Goal: Task Accomplishment & Management: Use online tool/utility

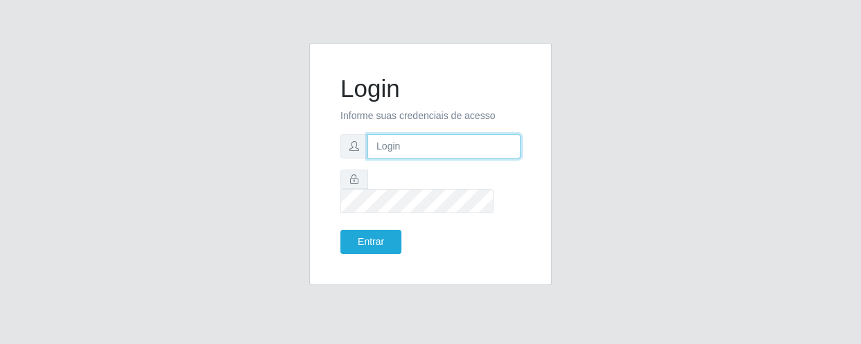
type input "[EMAIL_ADDRESS][DOMAIN_NAME]"
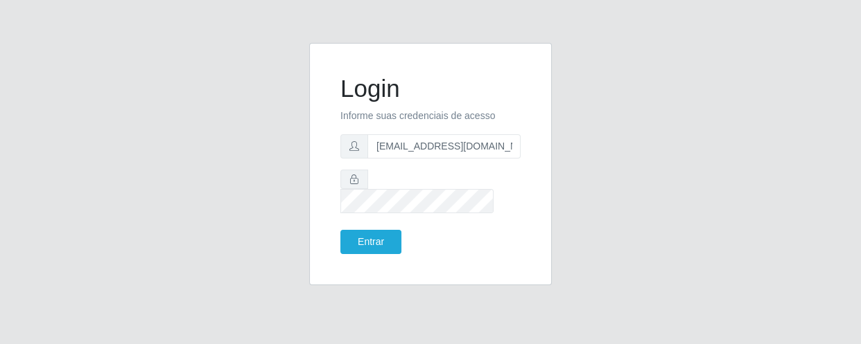
click at [371, 244] on div "Login Informe suas credenciais de acesso [EMAIL_ADDRESS][DOMAIN_NAME] Entrar" at bounding box center [430, 164] width 208 height 208
click at [367, 230] on button "Entrar" at bounding box center [370, 242] width 61 height 24
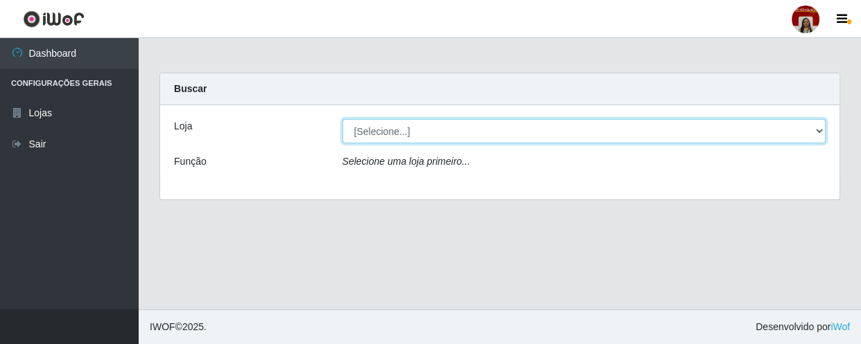
click at [409, 121] on select "[Selecione...] Mar Vermelho - Loja 04" at bounding box center [584, 131] width 484 height 24
select select "251"
click at [342, 119] on select "[Selecione...] Mar Vermelho - Loja 04" at bounding box center [584, 131] width 484 height 24
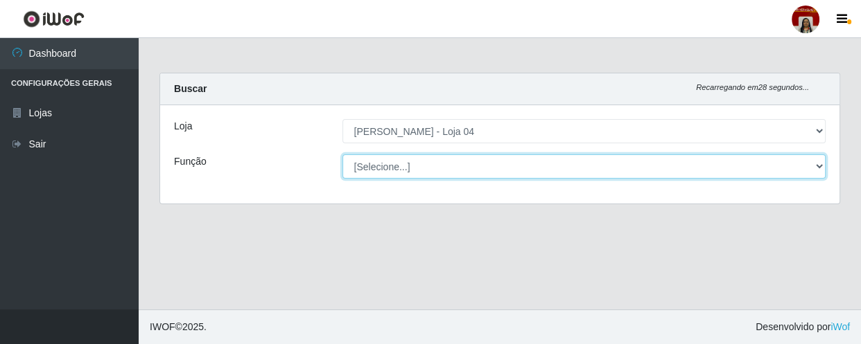
click at [426, 164] on select "[Selecione...] ASG ASG + ASG ++ Auxiliar de Depósito Auxiliar de Depósito + Aux…" at bounding box center [584, 167] width 484 height 24
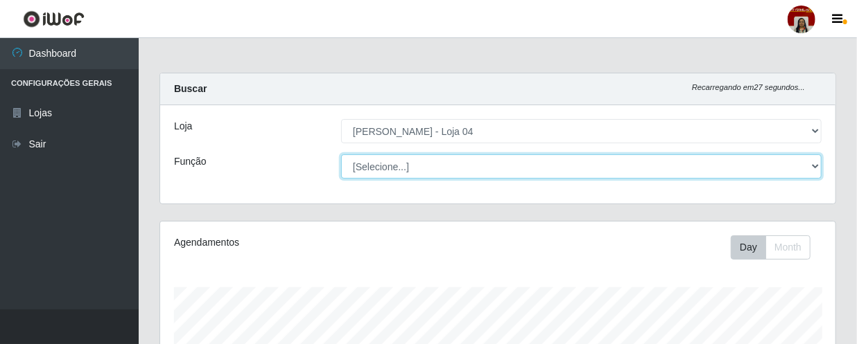
scroll to position [288, 675]
select select "24"
click at [341, 155] on select "[Selecione...] ASG ASG + ASG ++ Auxiliar de Depósito Auxiliar de Depósito + Aux…" at bounding box center [581, 167] width 480 height 24
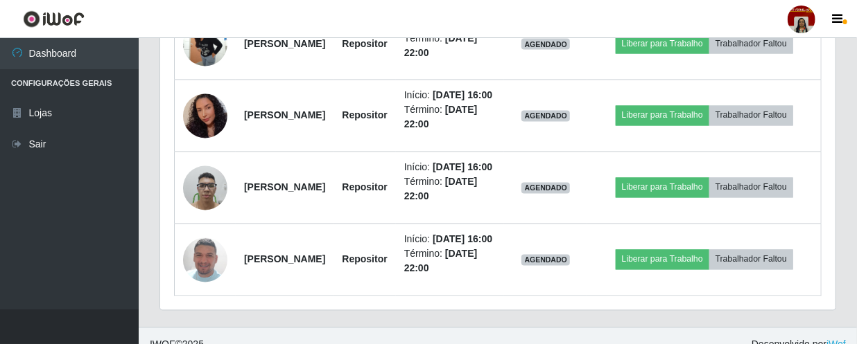
scroll to position [1134, 0]
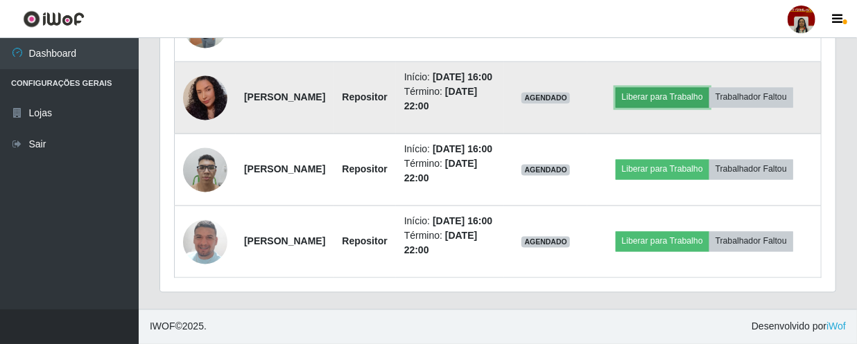
click at [667, 107] on button "Liberar para Trabalho" at bounding box center [662, 97] width 94 height 19
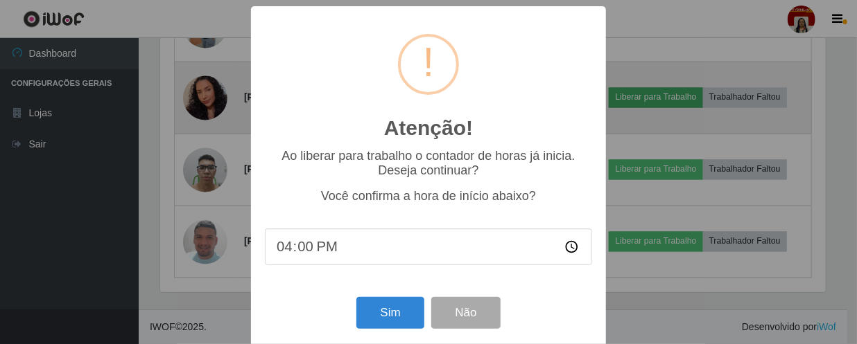
scroll to position [288, 669]
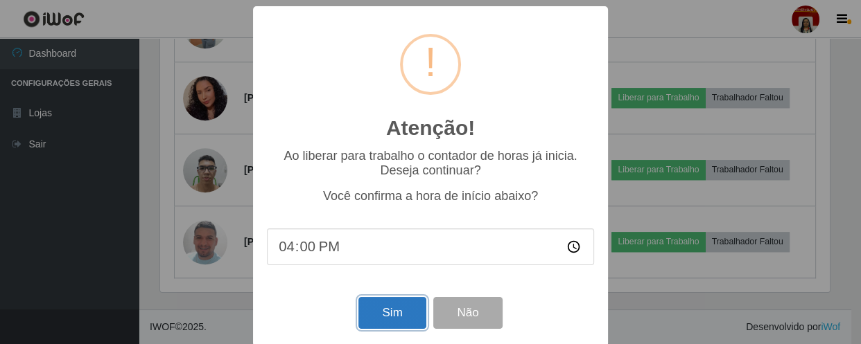
click at [385, 321] on button "Sim" at bounding box center [391, 313] width 67 height 33
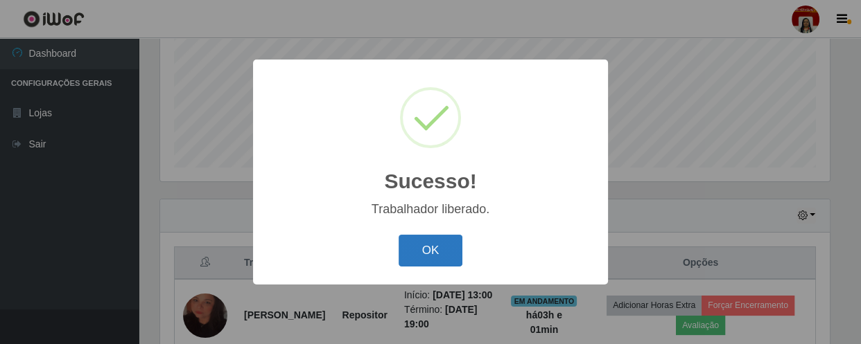
click at [423, 254] on button "OK" at bounding box center [430, 251] width 64 height 33
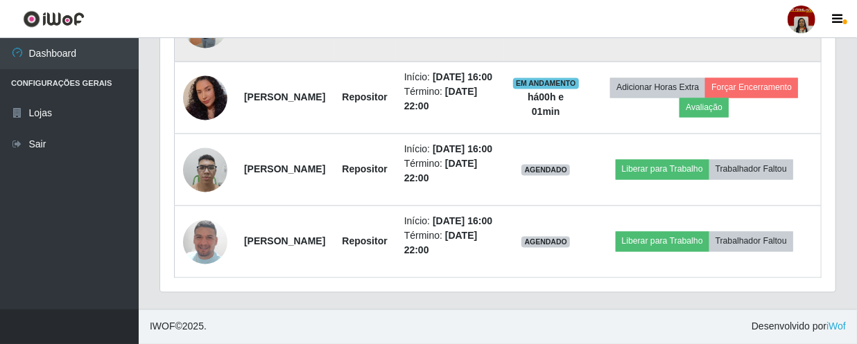
scroll to position [1147, 0]
click at [705, 35] on button "Liberar para Trabalho" at bounding box center [662, 25] width 94 height 19
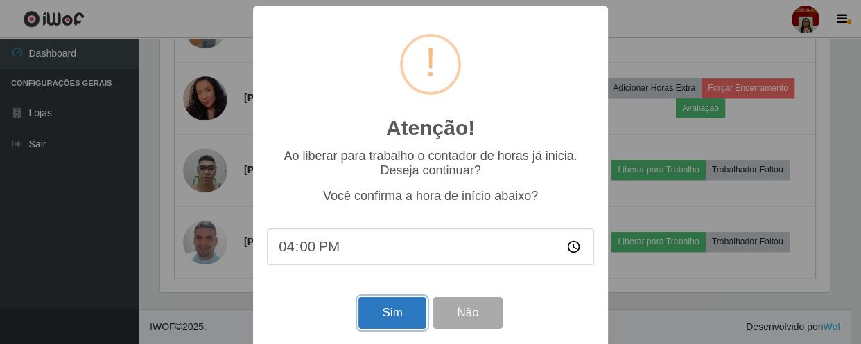
click at [370, 322] on button "Sim" at bounding box center [391, 313] width 67 height 33
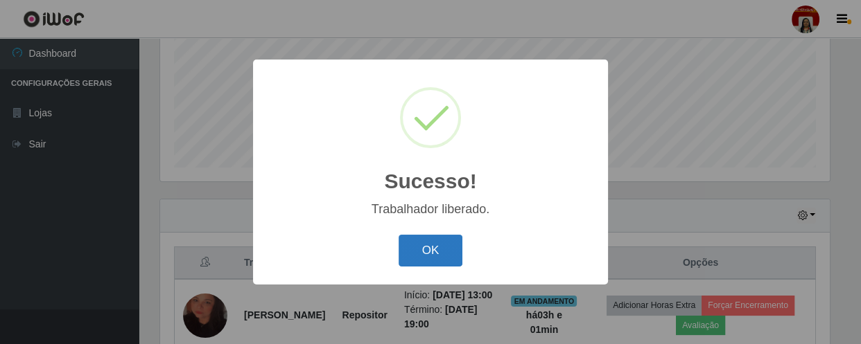
click at [419, 244] on button "OK" at bounding box center [430, 251] width 64 height 33
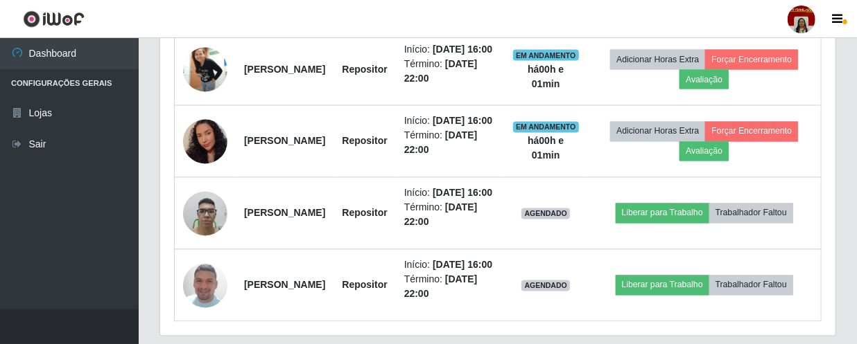
scroll to position [1084, 0]
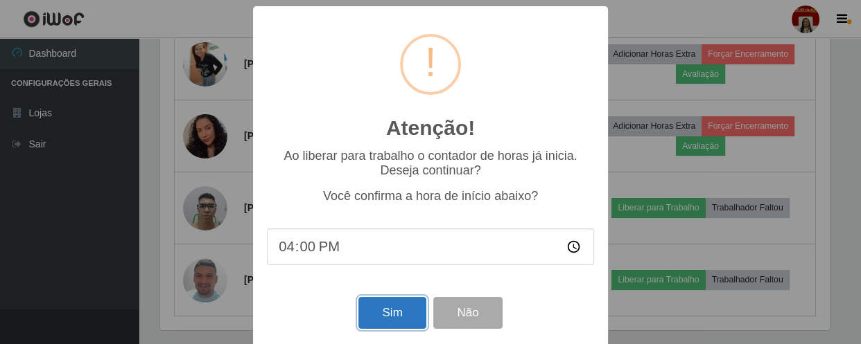
click at [382, 316] on button "Sim" at bounding box center [391, 313] width 67 height 33
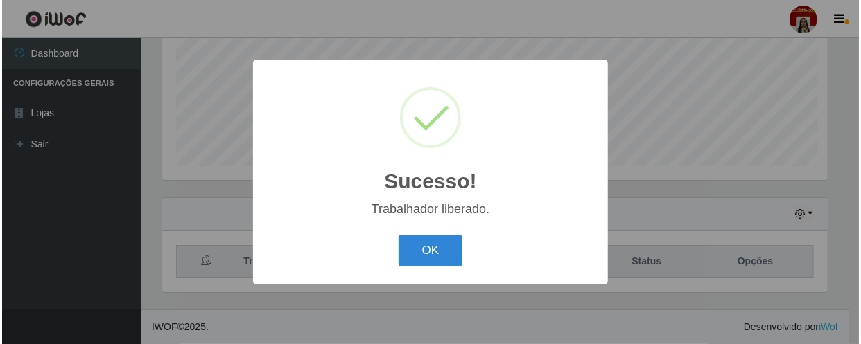
scroll to position [0, 0]
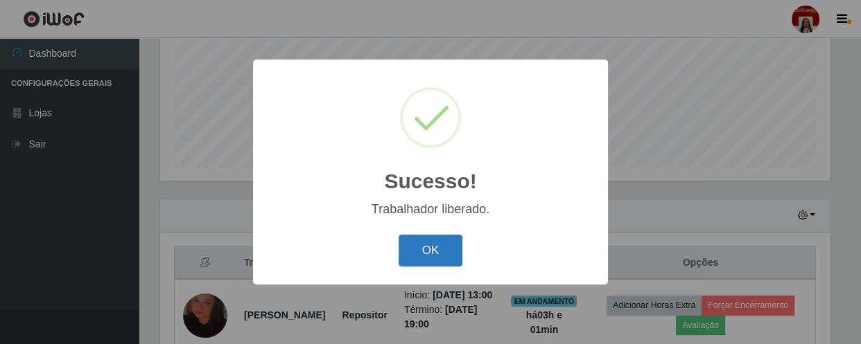
click at [437, 249] on button "OK" at bounding box center [430, 251] width 64 height 33
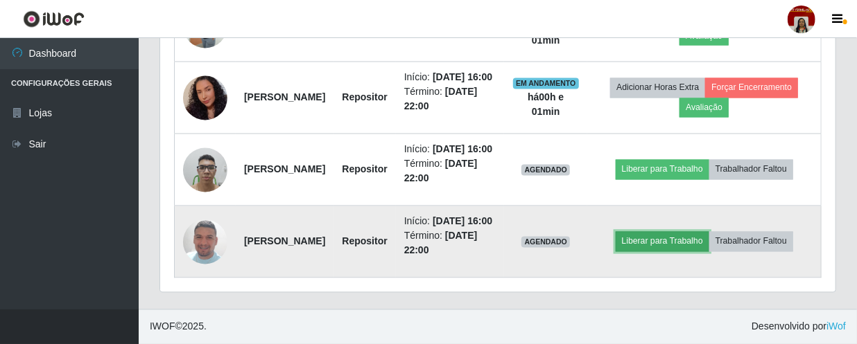
click at [662, 237] on button "Liberar para Trabalho" at bounding box center [662, 241] width 94 height 19
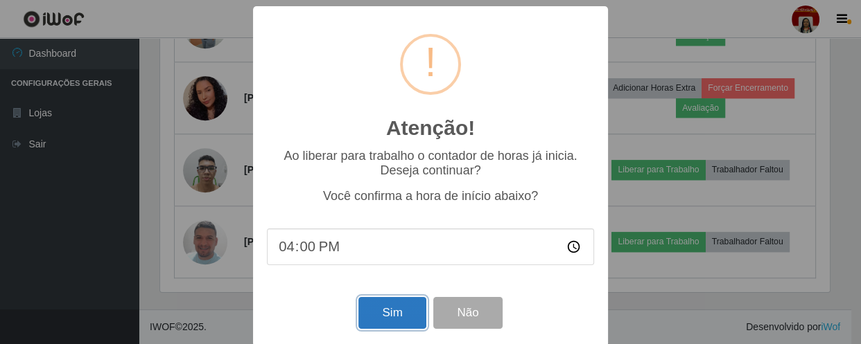
click at [385, 309] on button "Sim" at bounding box center [391, 313] width 67 height 33
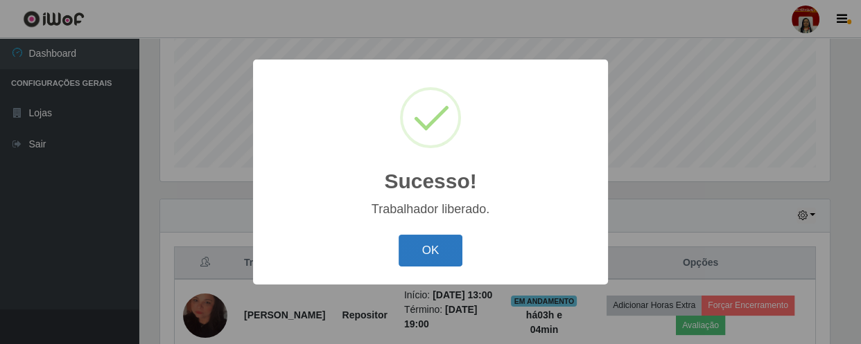
click at [449, 257] on button "OK" at bounding box center [430, 251] width 64 height 33
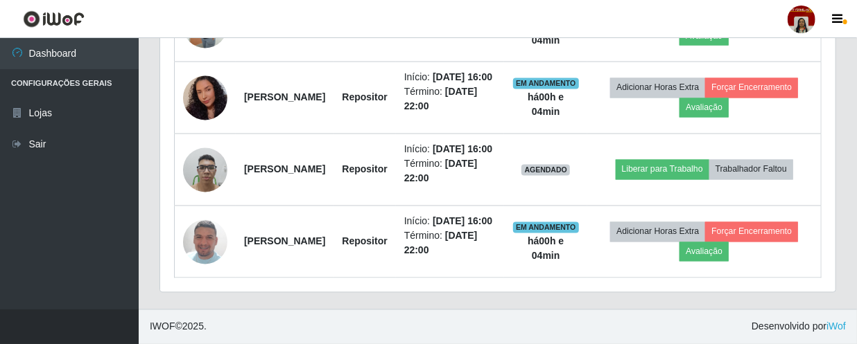
scroll to position [1280, 0]
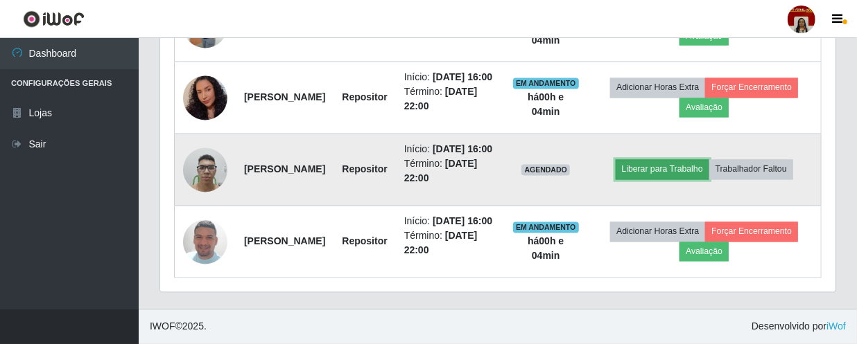
click at [676, 160] on button "Liberar para Trabalho" at bounding box center [662, 169] width 94 height 19
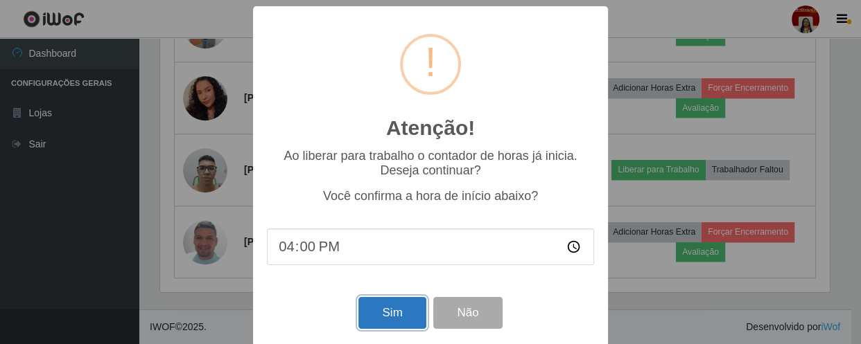
click at [406, 315] on button "Sim" at bounding box center [391, 313] width 67 height 33
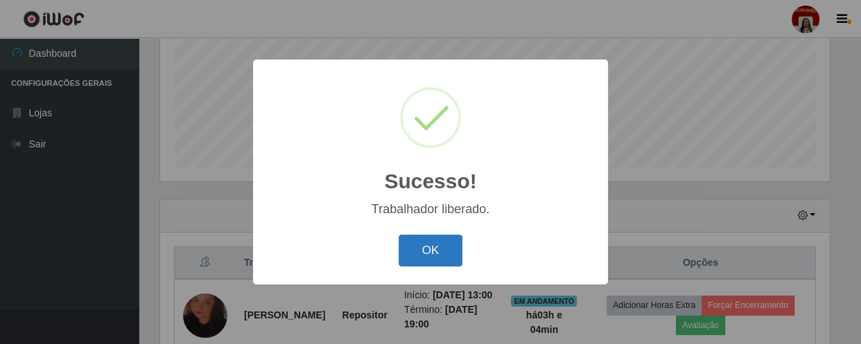
click at [414, 266] on button "OK" at bounding box center [430, 251] width 64 height 33
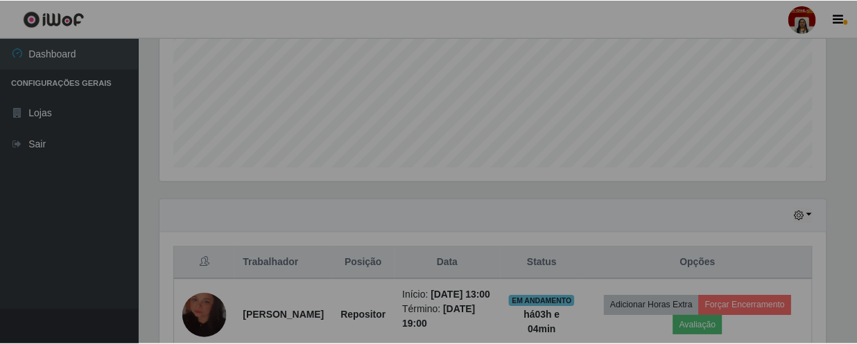
scroll to position [288, 675]
